Goal: Task Accomplishment & Management: Manage account settings

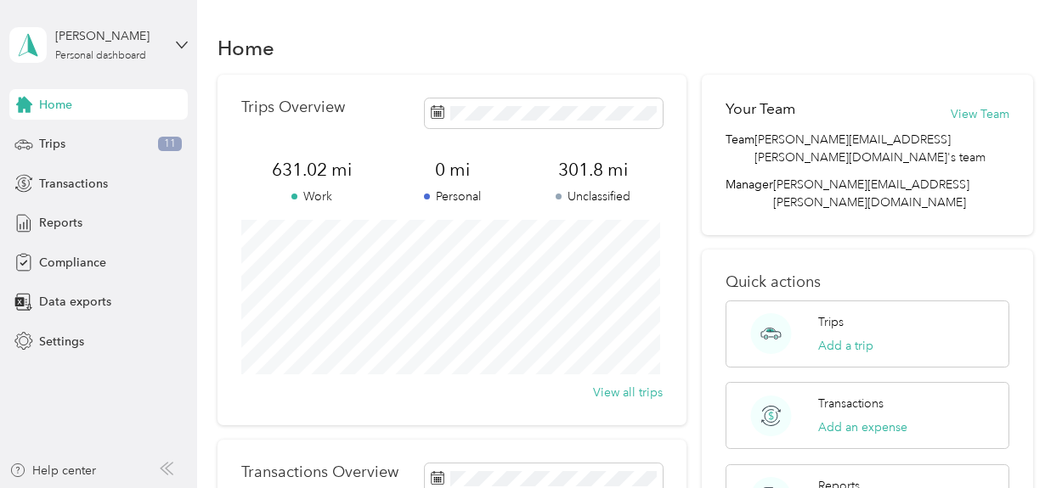
click at [689, 42] on div "Home" at bounding box center [624, 48] width 815 height 36
click at [694, 168] on div "Trips Overview 631.02 mi Work 0 mi Personal 301.8 mi Unclassified View all trip…" at bounding box center [624, 415] width 815 height 681
click at [630, 400] on button "View all trips" at bounding box center [628, 393] width 70 height 18
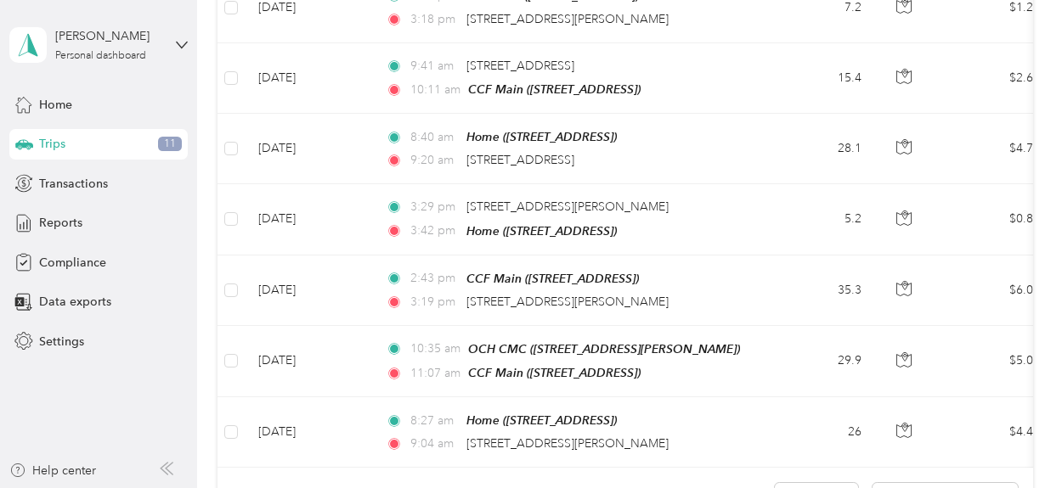
scroll to position [1759, 0]
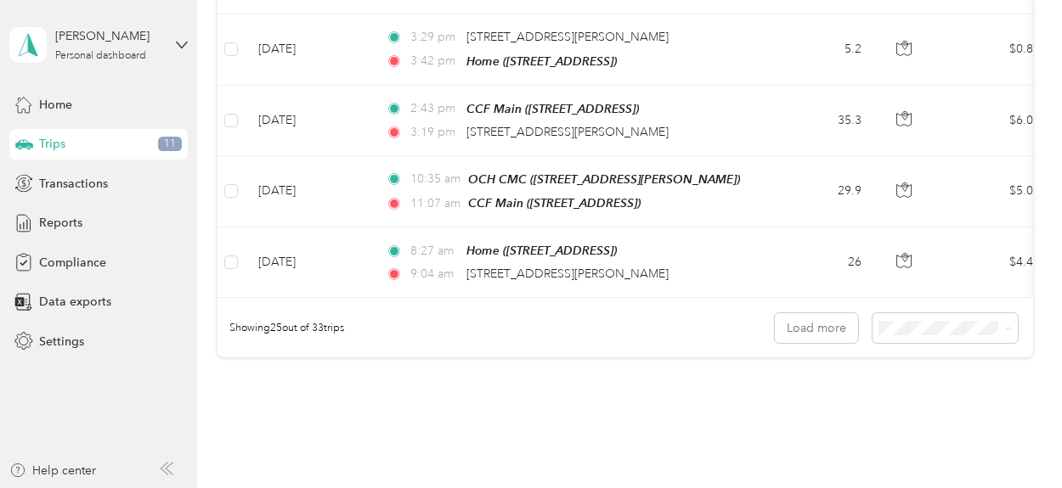
click at [914, 397] on span "100 per load" at bounding box center [915, 399] width 70 height 14
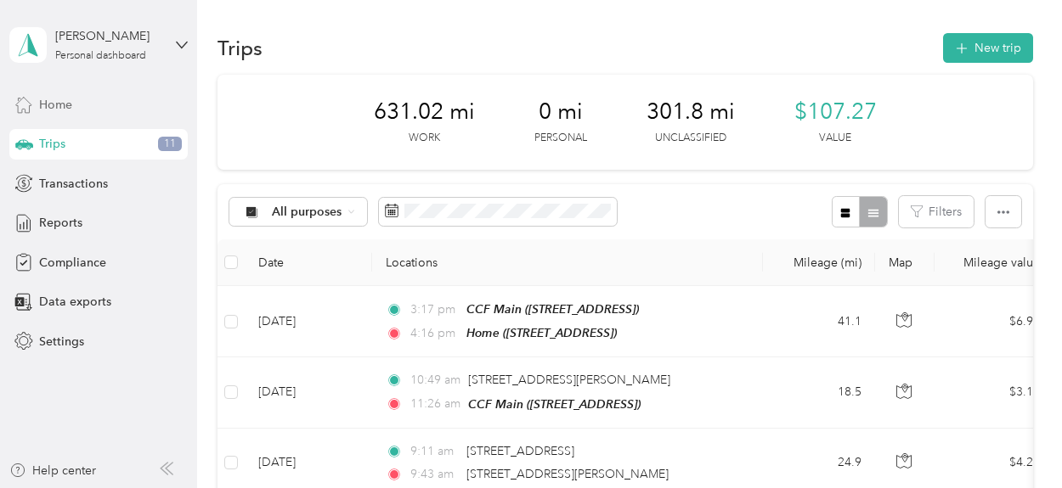
click at [57, 97] on span "Home" at bounding box center [55, 105] width 33 height 18
